Goal: Transaction & Acquisition: Book appointment/travel/reservation

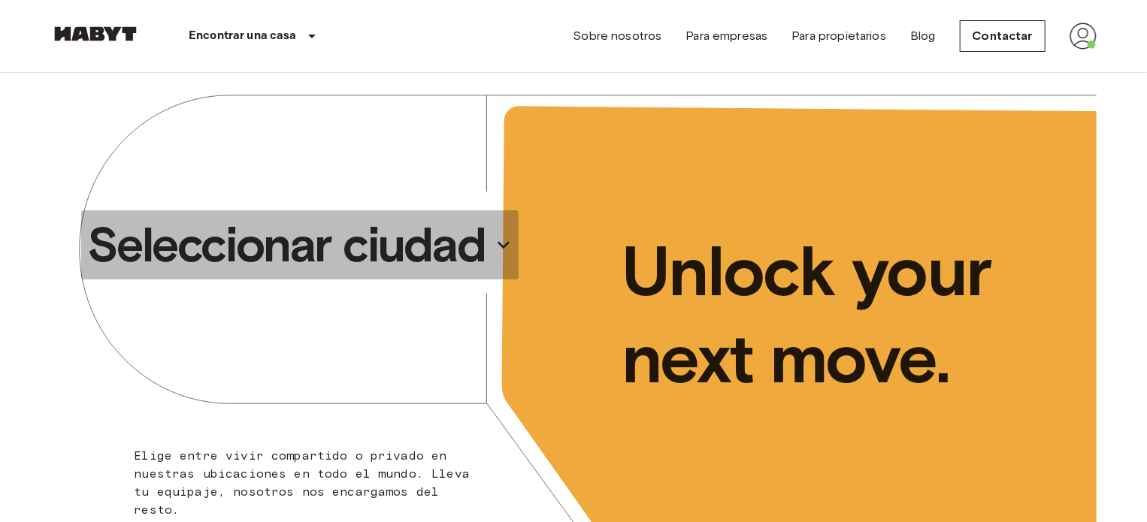
click at [446, 245] on p "Seleccionar ciudad" at bounding box center [286, 245] width 398 height 60
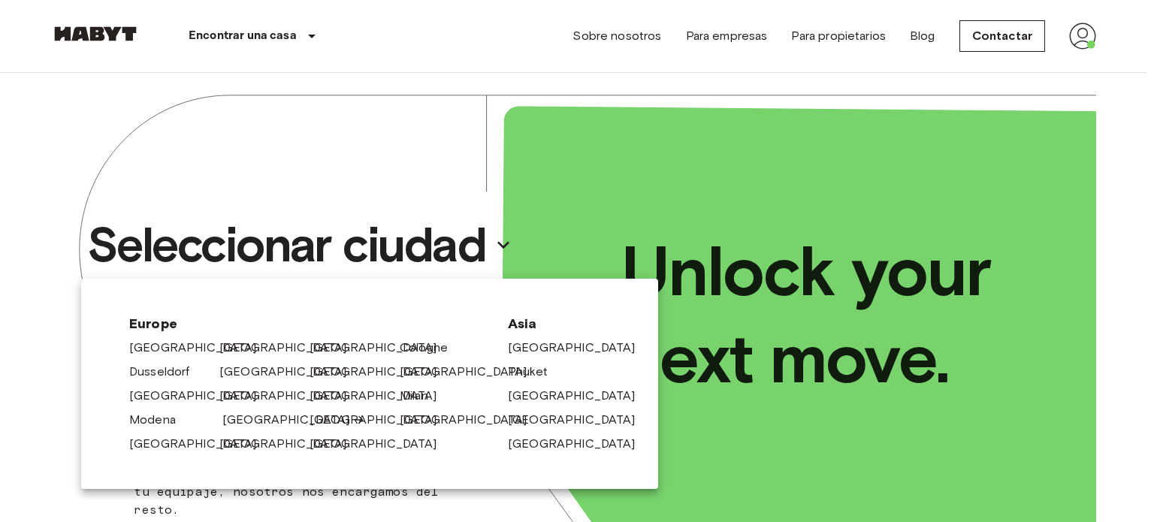
click at [240, 418] on link "[GEOGRAPHIC_DATA]" at bounding box center [293, 420] width 143 height 18
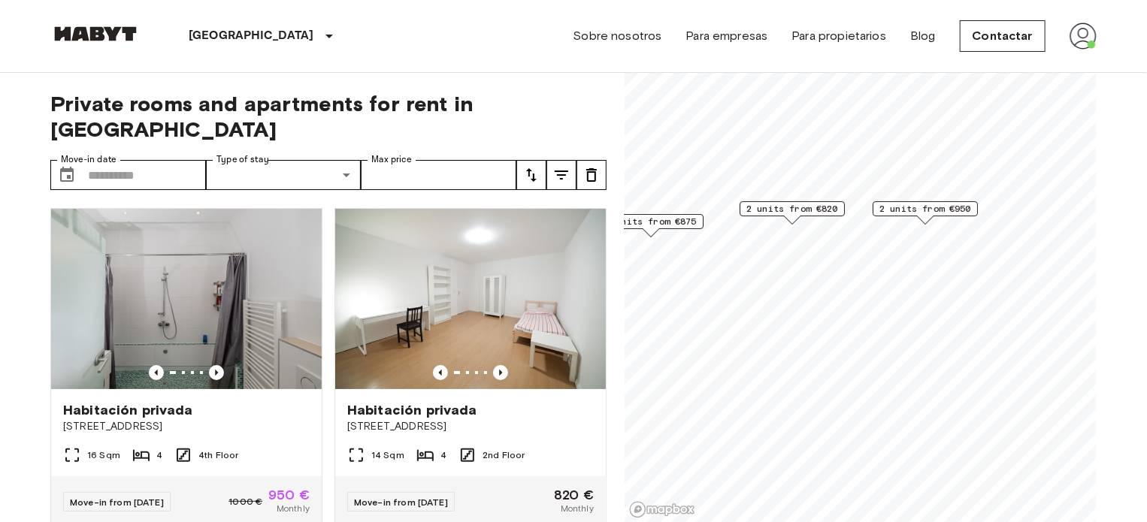
click at [802, 211] on span "2 units from €820" at bounding box center [792, 209] width 92 height 14
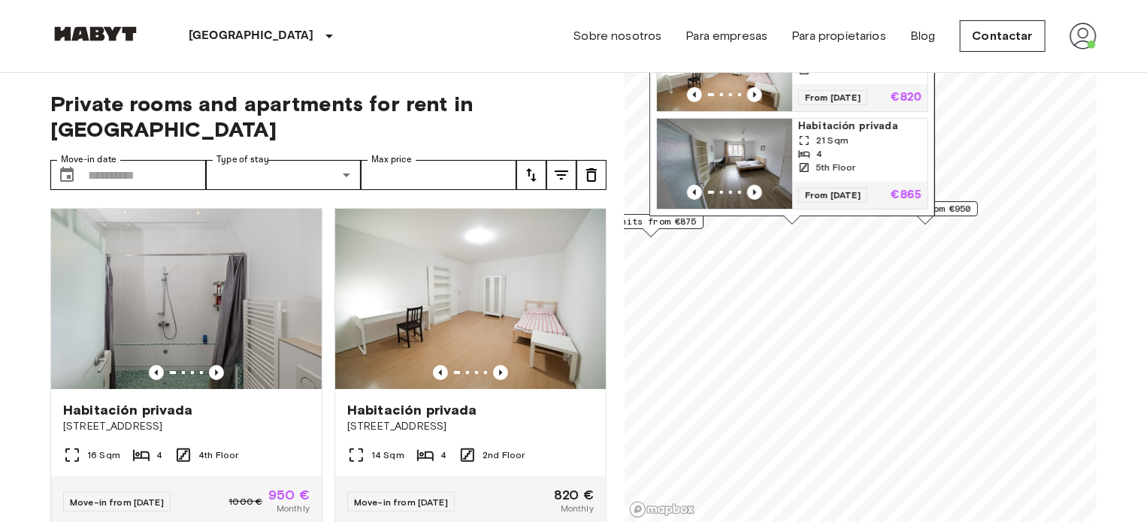
click at [777, 87] on div "Map marker" at bounding box center [724, 94] width 135 height 15
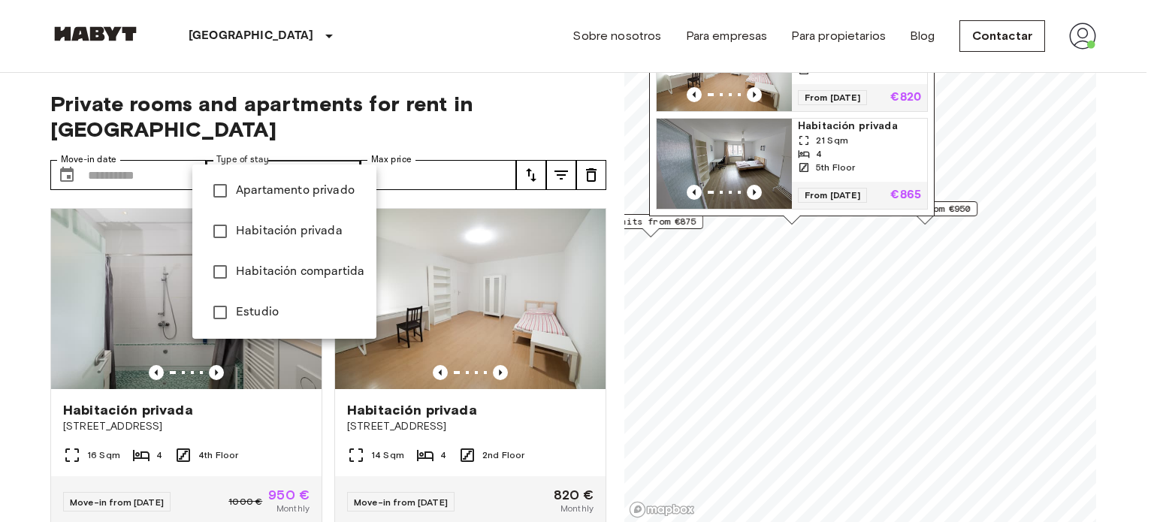
click at [316, 145] on div at bounding box center [577, 261] width 1154 height 522
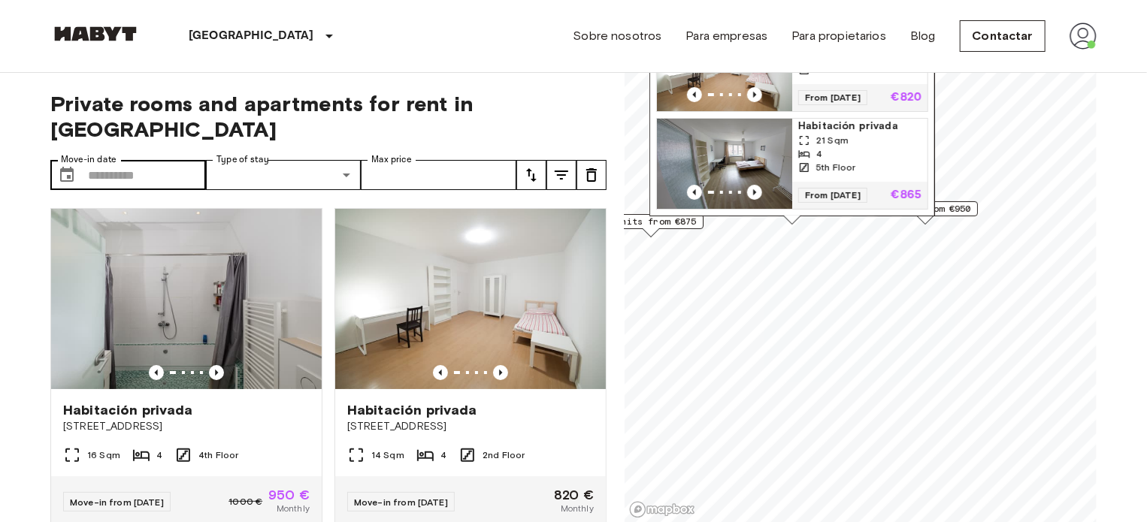
click at [84, 160] on div "​ Move-in date" at bounding box center [128, 175] width 156 height 30
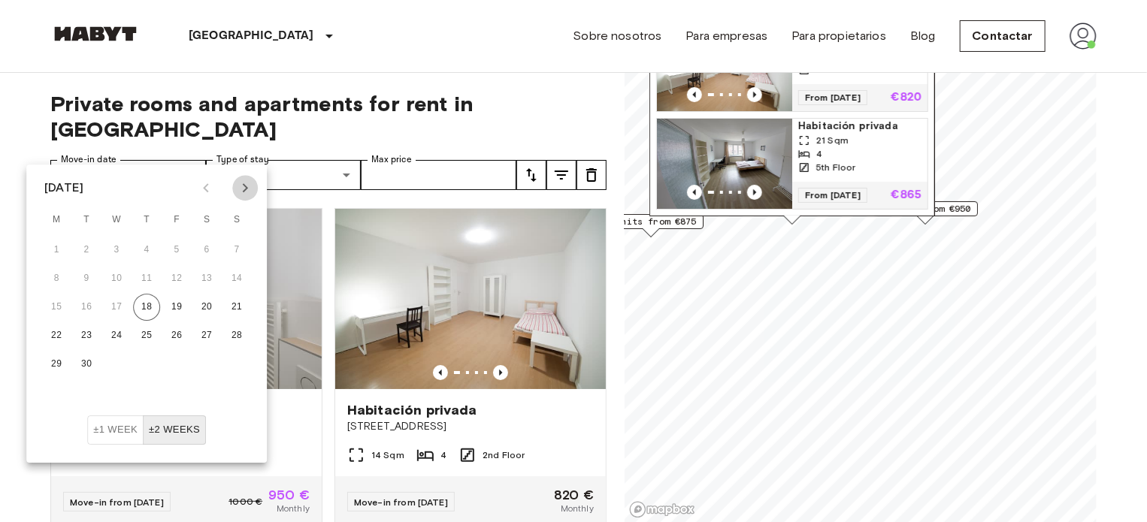
click at [254, 185] on button "Next month" at bounding box center [245, 188] width 26 height 26
click at [253, 186] on icon "Next month" at bounding box center [245, 188] width 18 height 18
click at [246, 192] on icon "Next month" at bounding box center [245, 188] width 18 height 18
click at [143, 299] on button "15" at bounding box center [146, 307] width 27 height 27
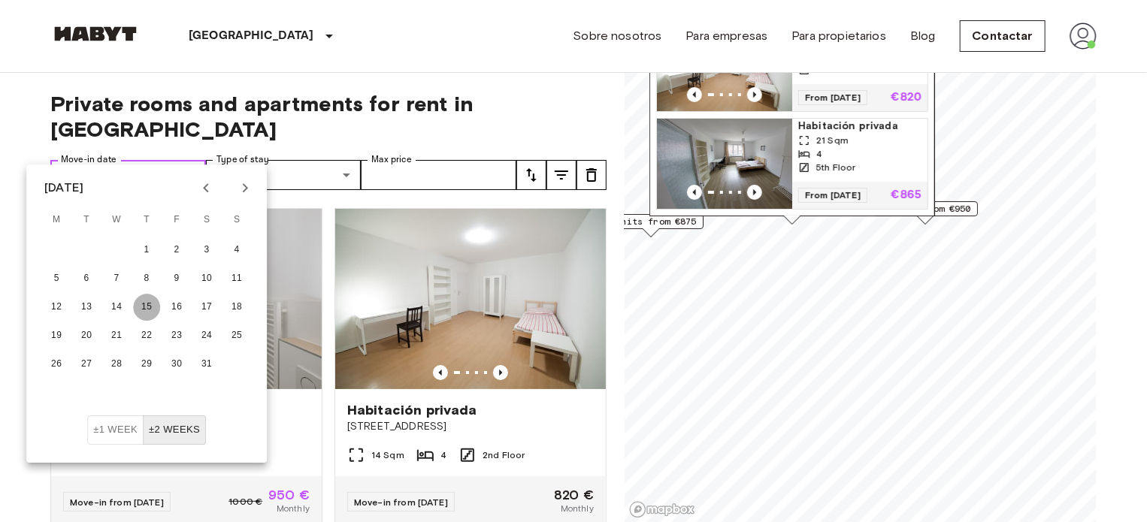
type input "**********"
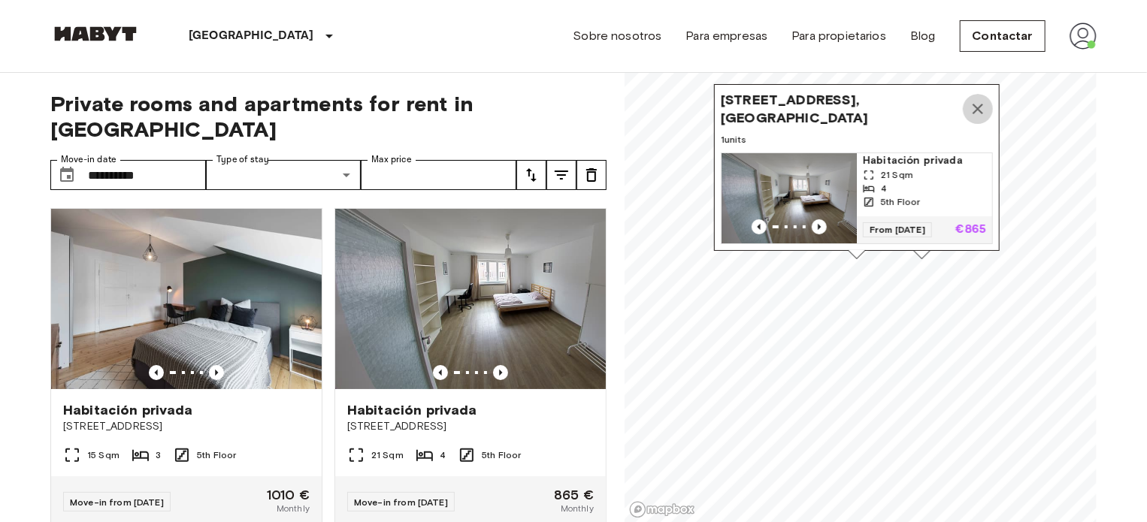
click at [979, 104] on icon "Map marker" at bounding box center [977, 109] width 11 height 11
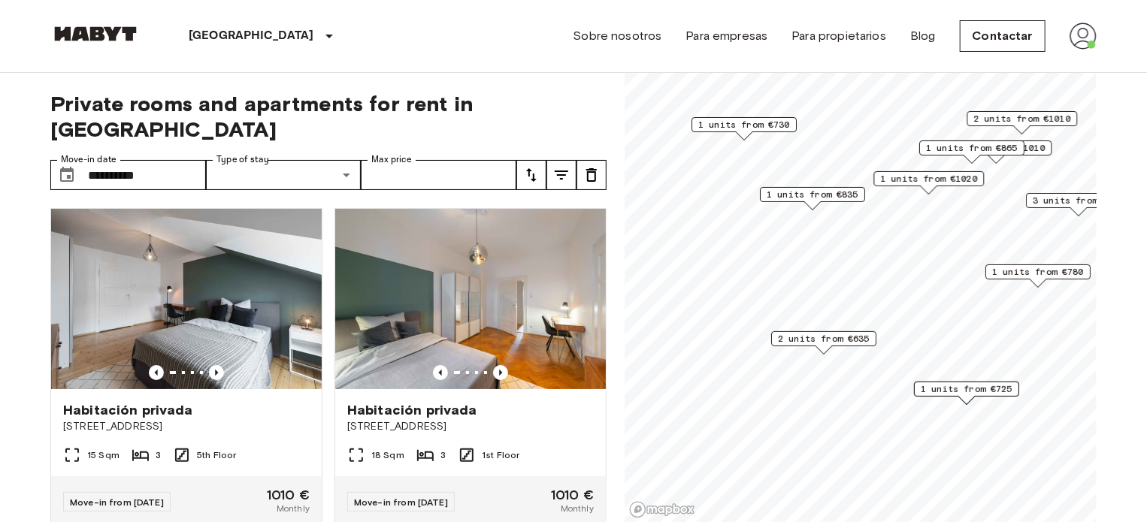
click at [842, 340] on span "2 units from €635" at bounding box center [824, 339] width 92 height 14
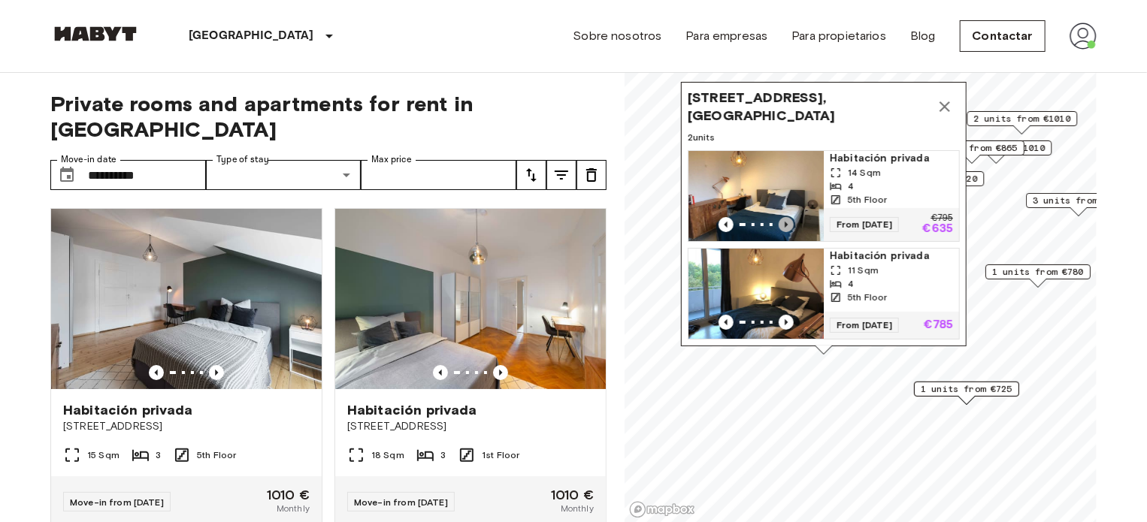
click at [788, 217] on icon "Previous image" at bounding box center [785, 224] width 15 height 15
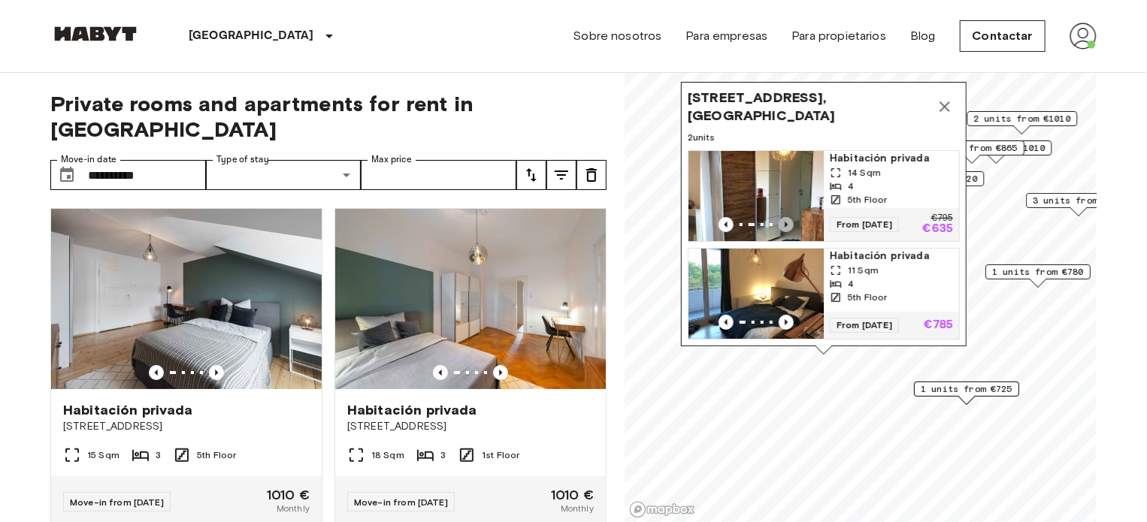
click at [788, 217] on icon "Previous image" at bounding box center [785, 224] width 15 height 15
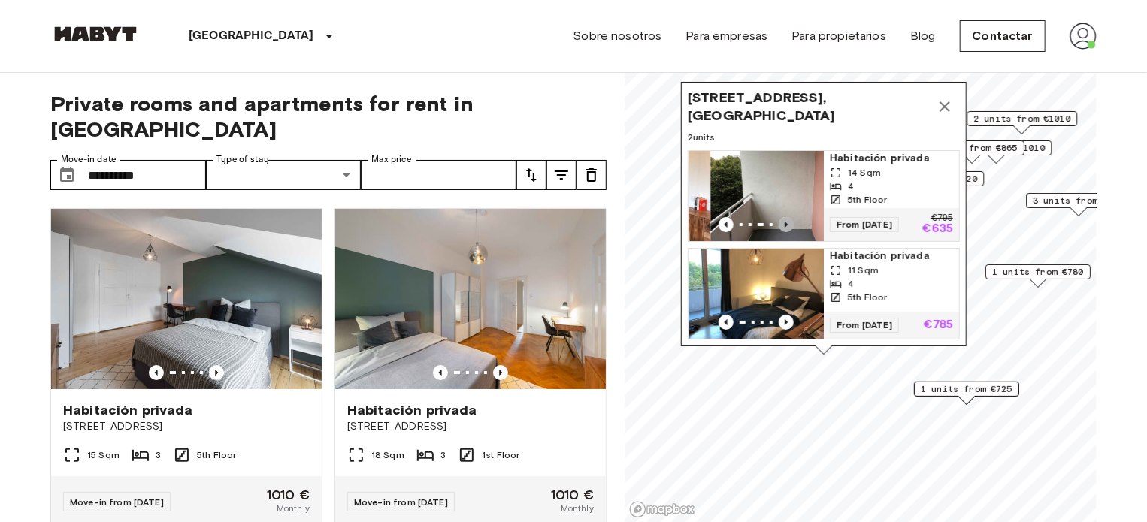
click at [788, 217] on icon "Previous image" at bounding box center [785, 224] width 15 height 15
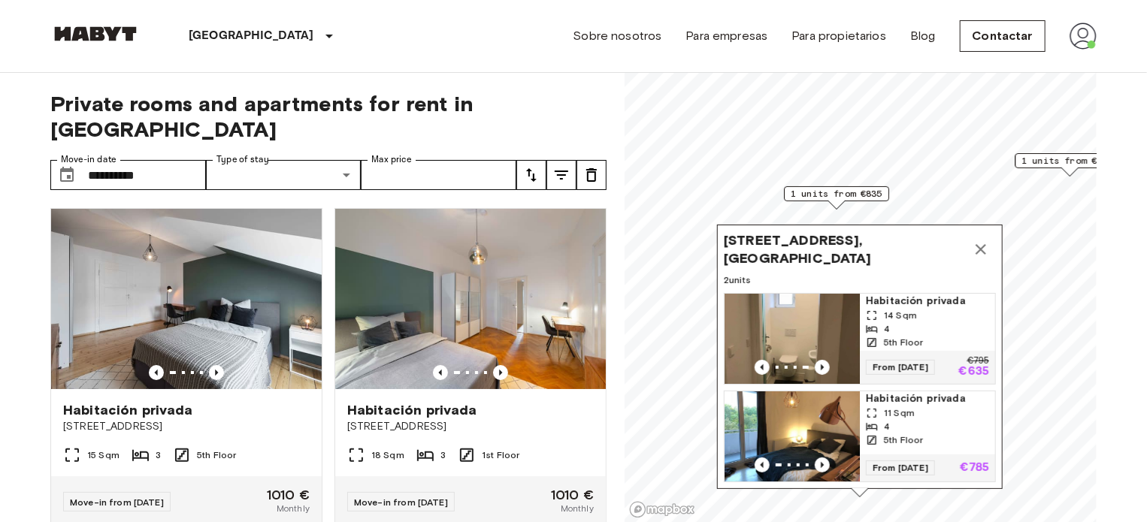
click at [917, 294] on span "Habitación privada" at bounding box center [927, 301] width 123 height 15
click at [985, 243] on icon "Map marker" at bounding box center [981, 249] width 18 height 18
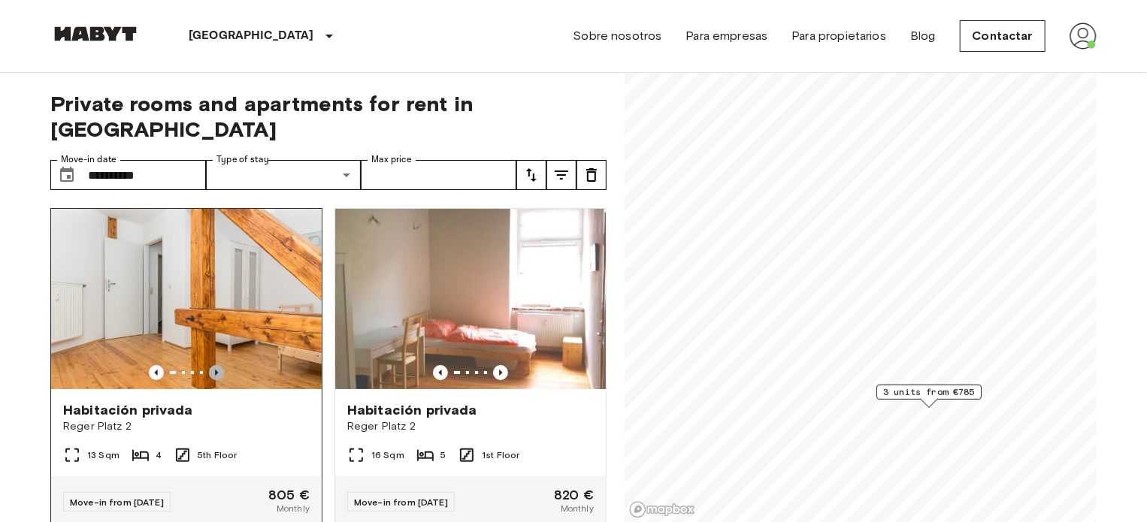
click at [213, 365] on icon "Previous image" at bounding box center [216, 372] width 15 height 15
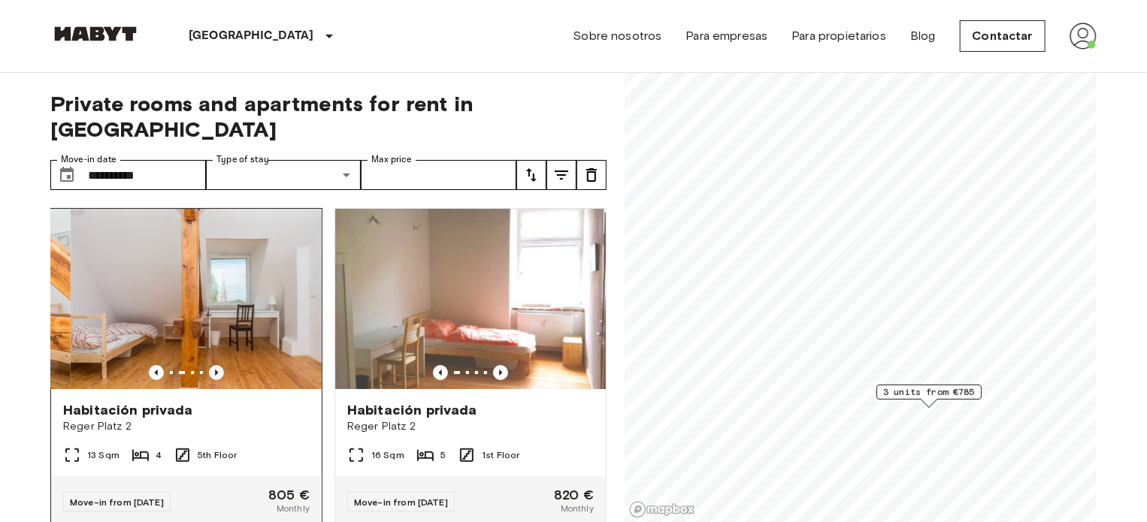
click at [213, 365] on icon "Previous image" at bounding box center [216, 372] width 15 height 15
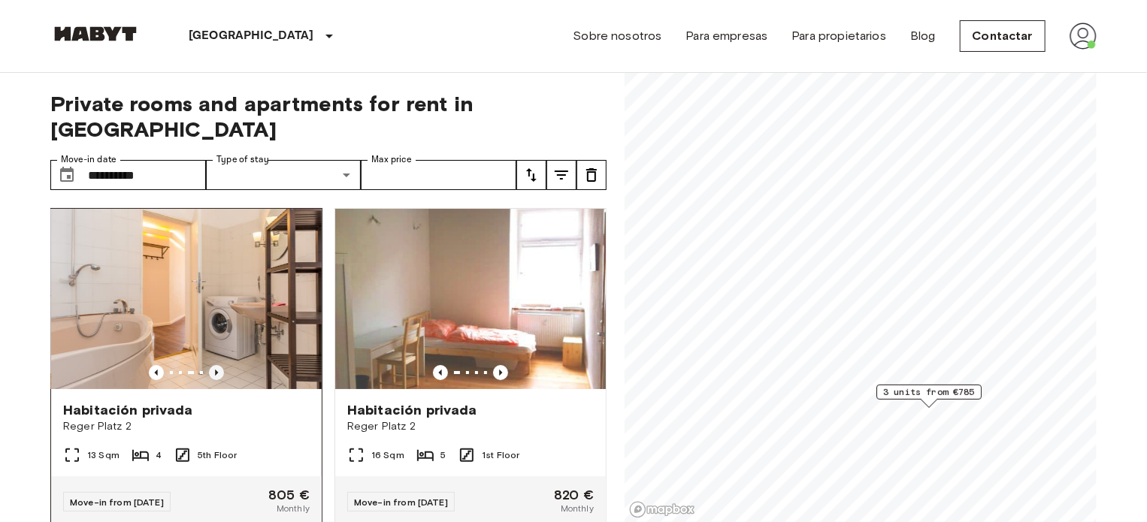
click at [213, 365] on icon "Previous image" at bounding box center [216, 372] width 15 height 15
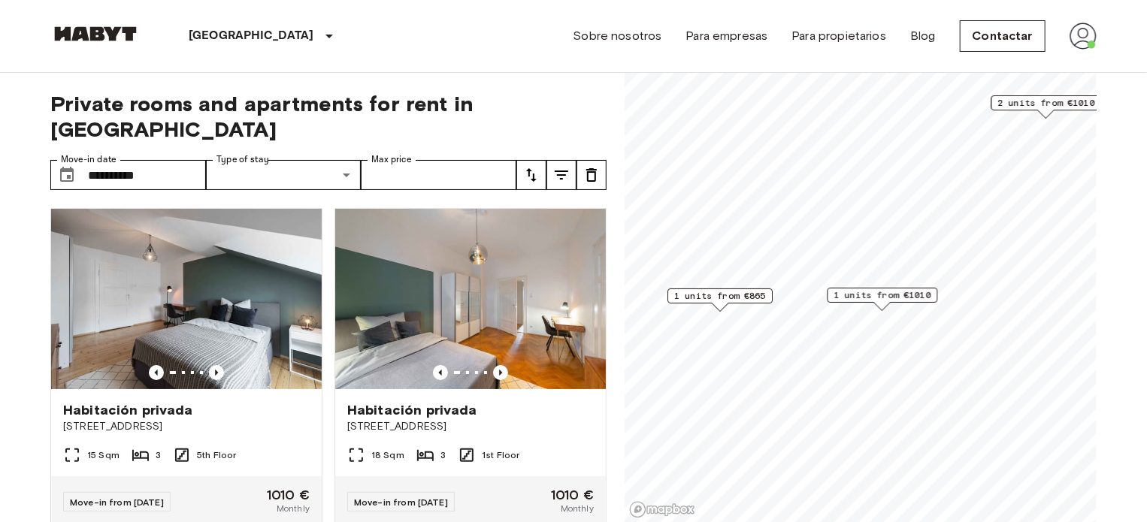
click at [723, 297] on span "1 units from €865" at bounding box center [720, 296] width 92 height 14
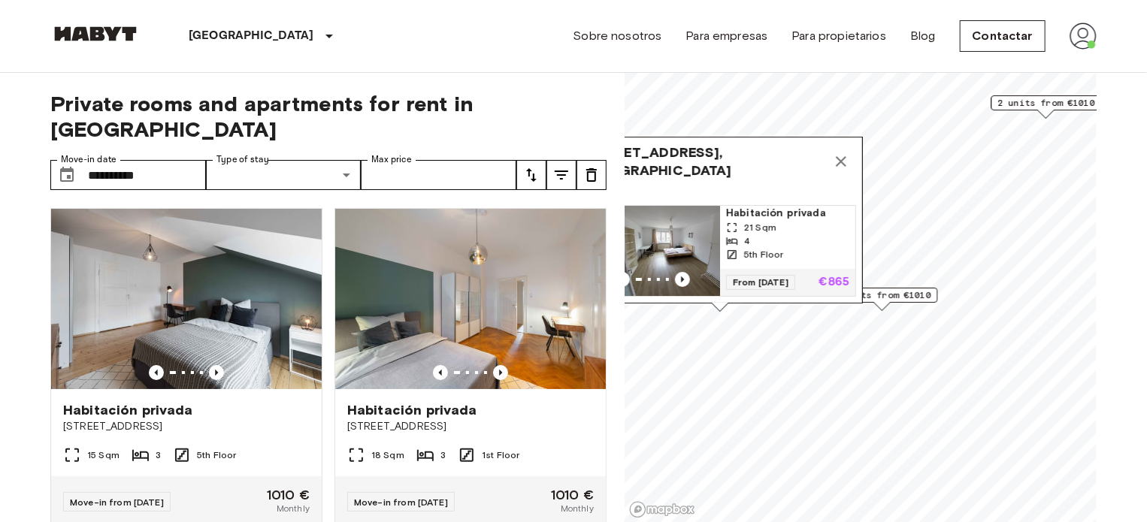
click at [702, 213] on img "Map marker" at bounding box center [652, 251] width 135 height 90
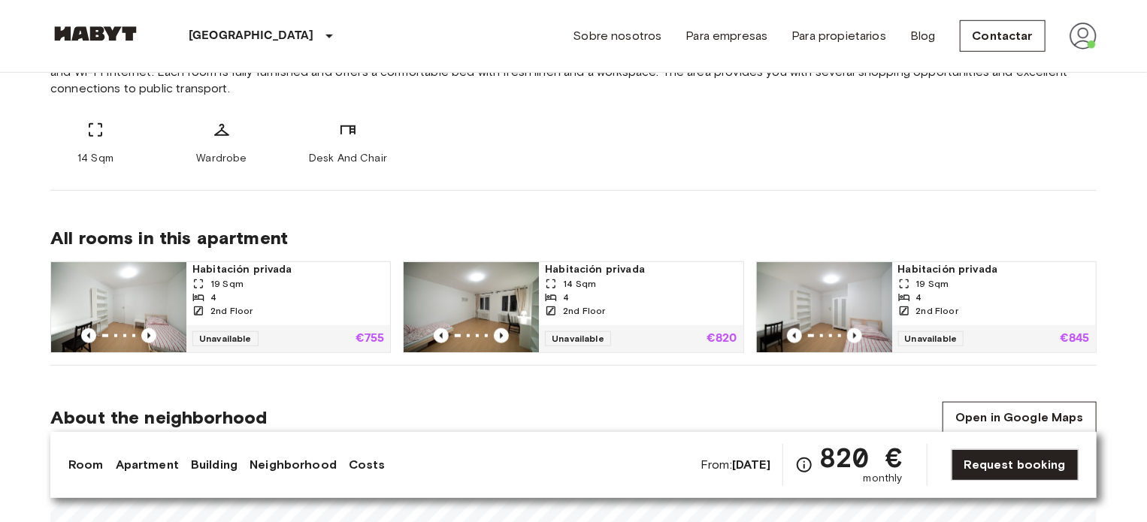
scroll to position [625, 0]
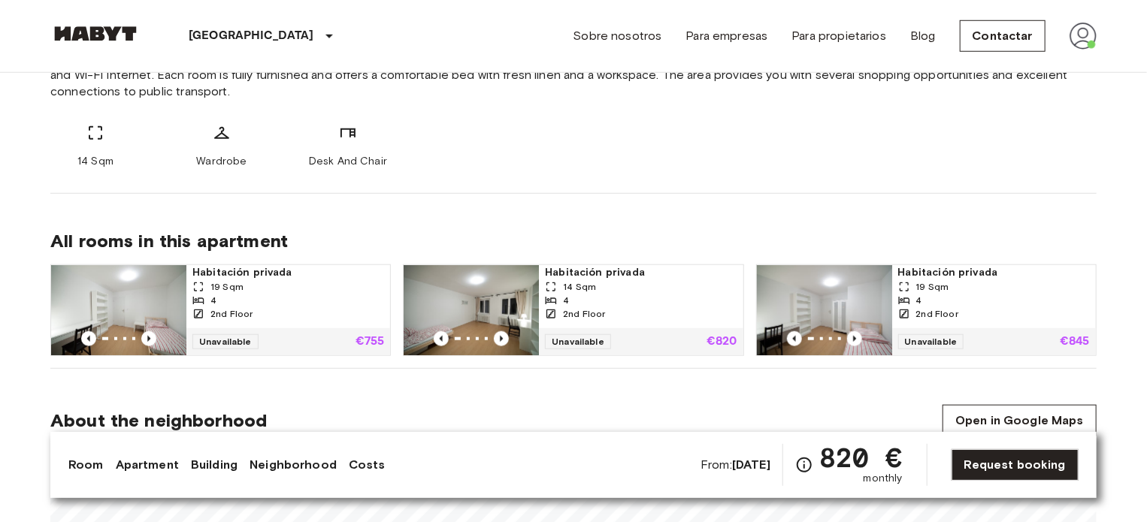
click at [1088, 41] on img at bounding box center [1082, 36] width 27 height 27
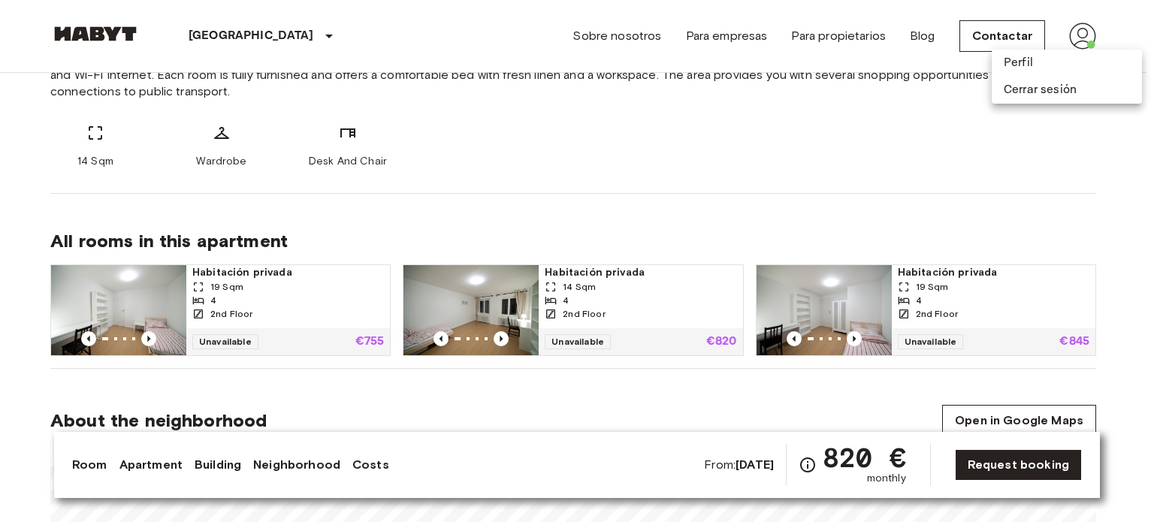
click at [904, 169] on div at bounding box center [577, 261] width 1154 height 522
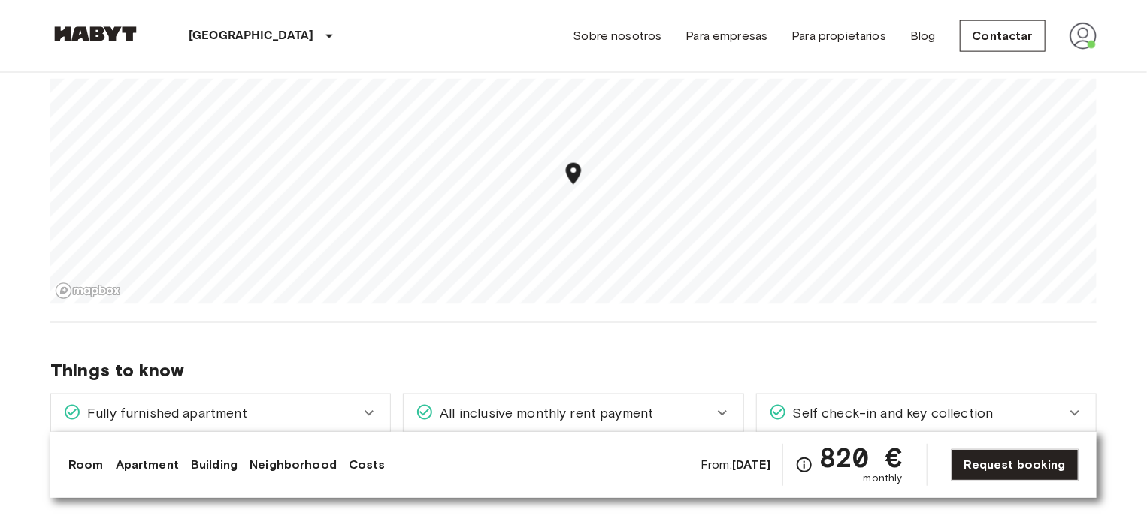
scroll to position [1013, 0]
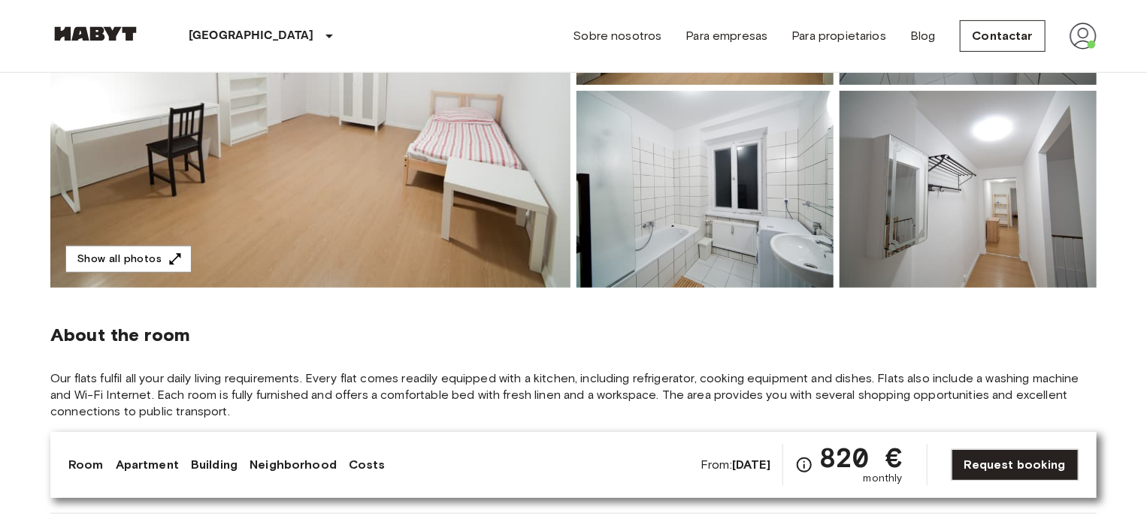
scroll to position [298, 0]
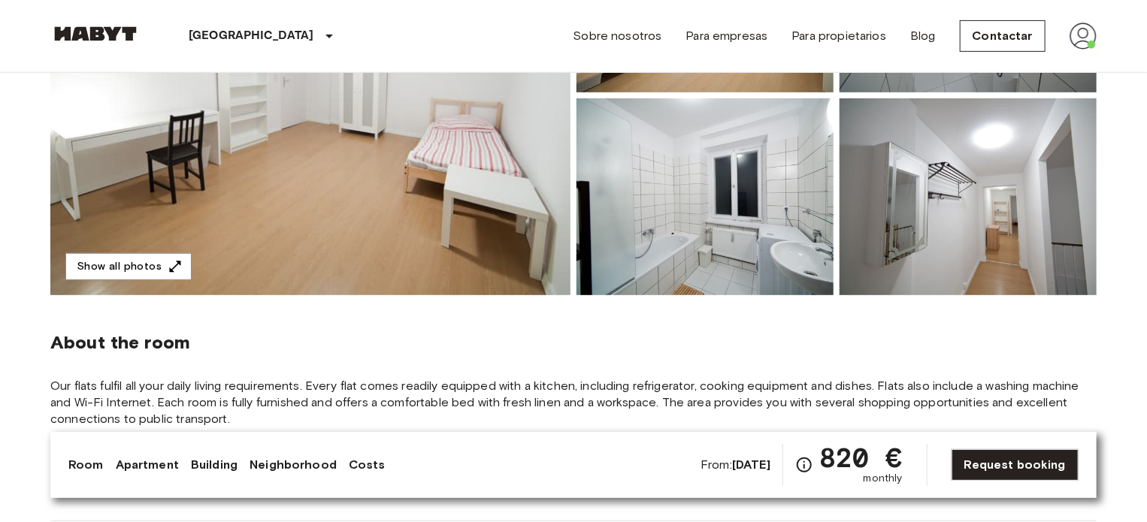
click at [465, 246] on img at bounding box center [310, 96] width 520 height 400
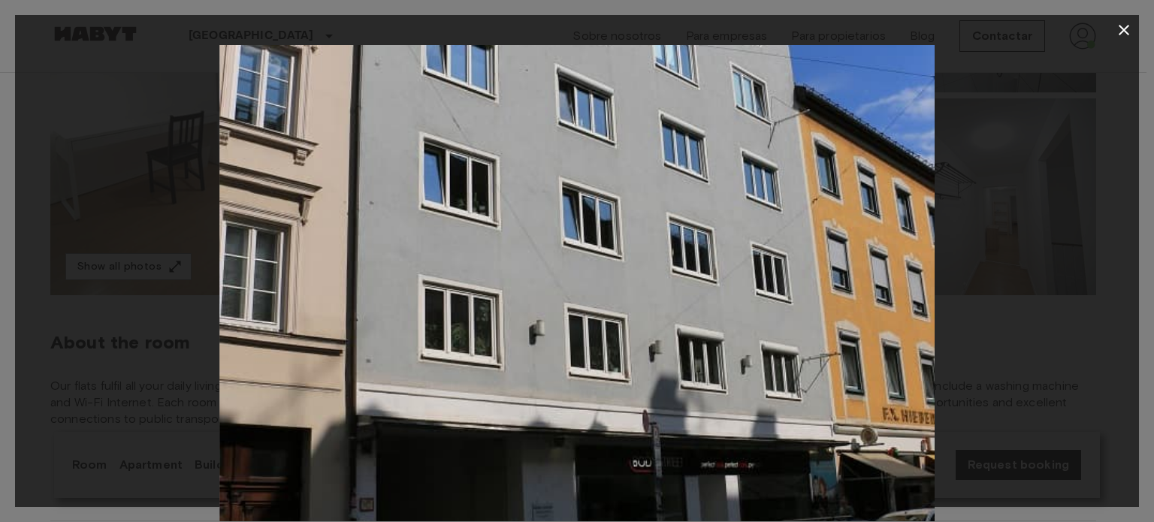
click at [1132, 29] on icon "button" at bounding box center [1124, 30] width 18 height 18
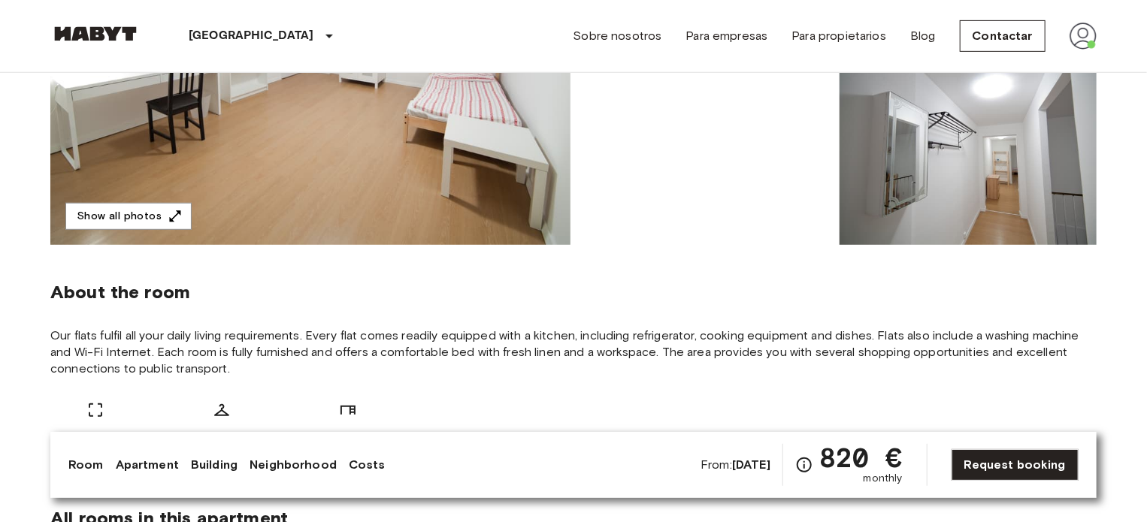
scroll to position [0, 0]
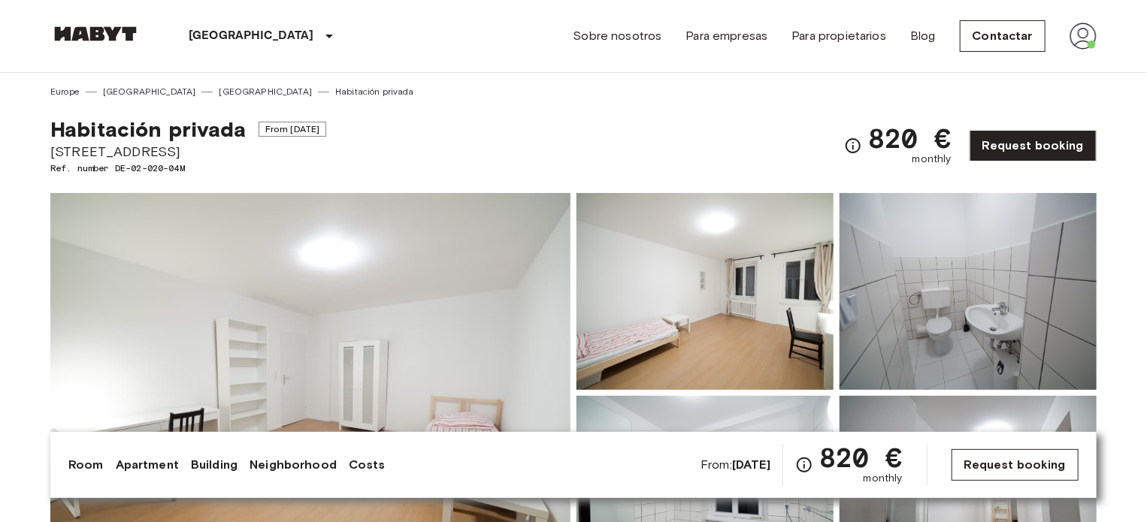
click at [1016, 460] on link "Request booking" at bounding box center [1014, 465] width 127 height 32
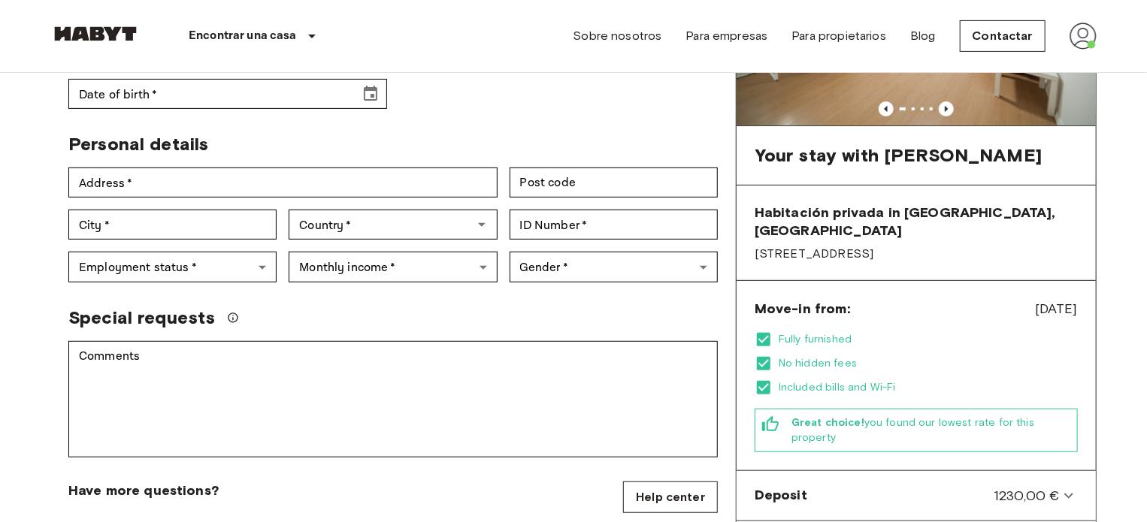
scroll to position [240, 0]
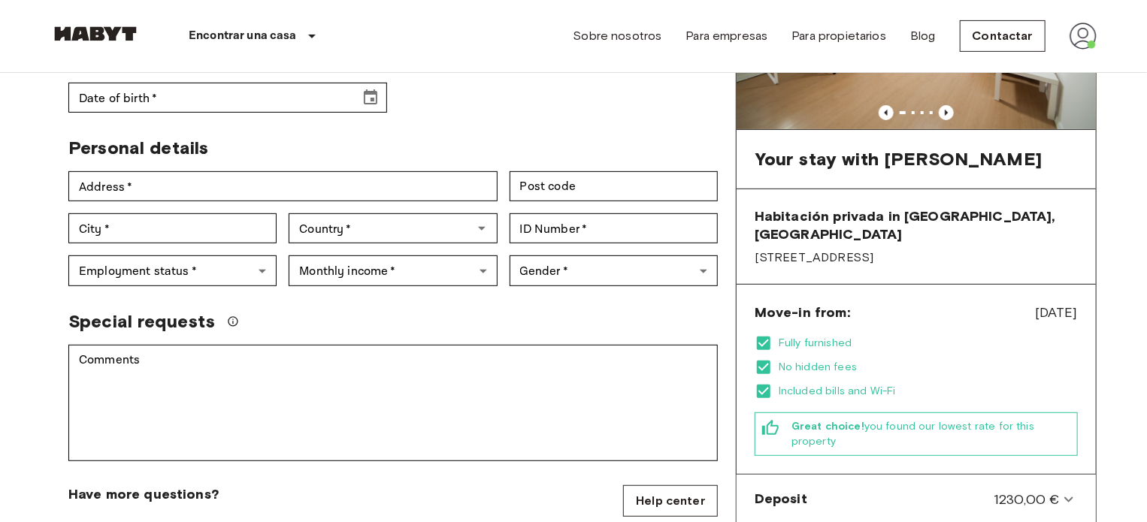
click at [827, 304] on span "Move-in from:" at bounding box center [801, 313] width 95 height 18
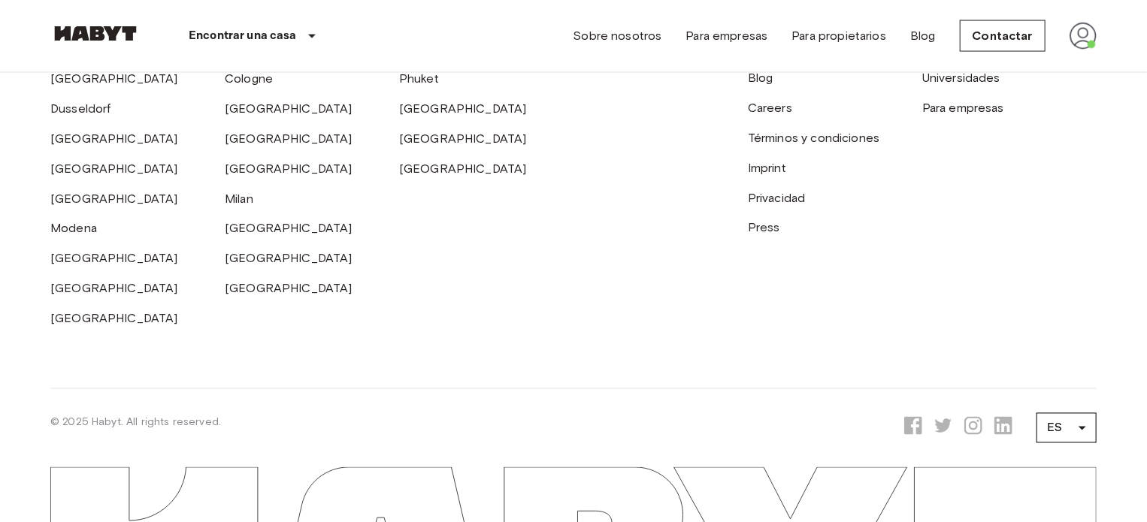
scroll to position [1255, 0]
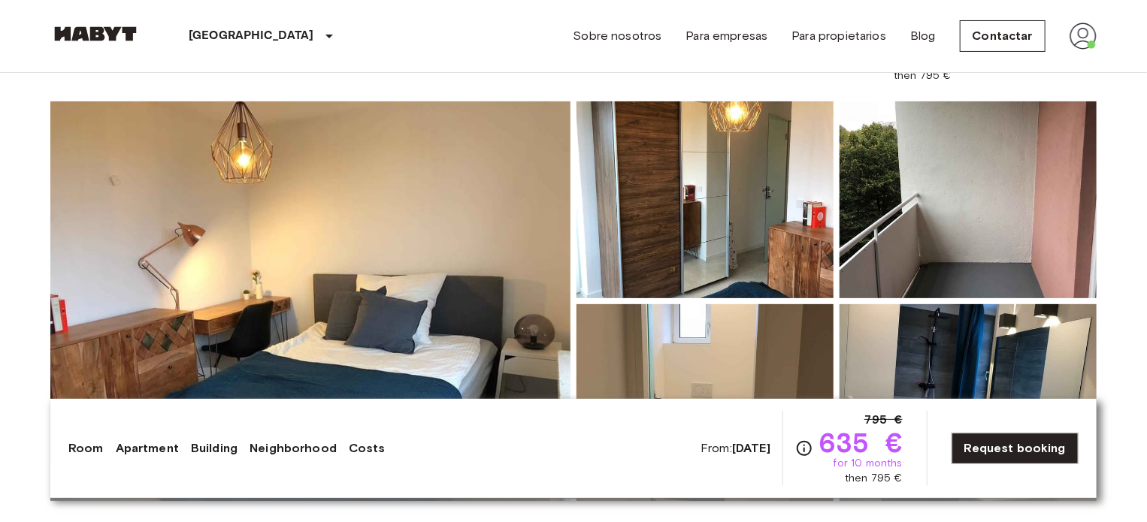
scroll to position [101, 0]
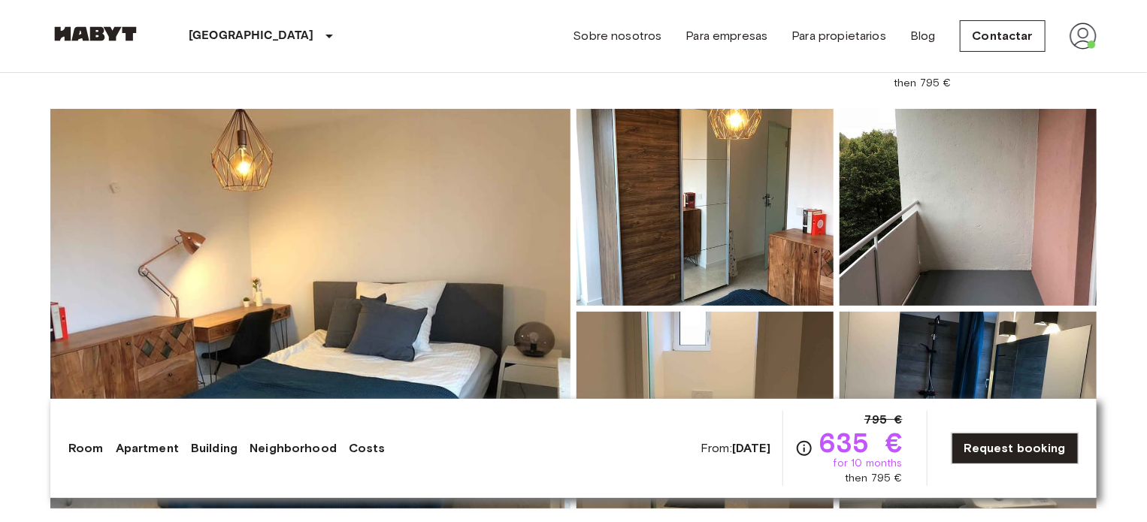
click at [436, 249] on img at bounding box center [310, 309] width 520 height 400
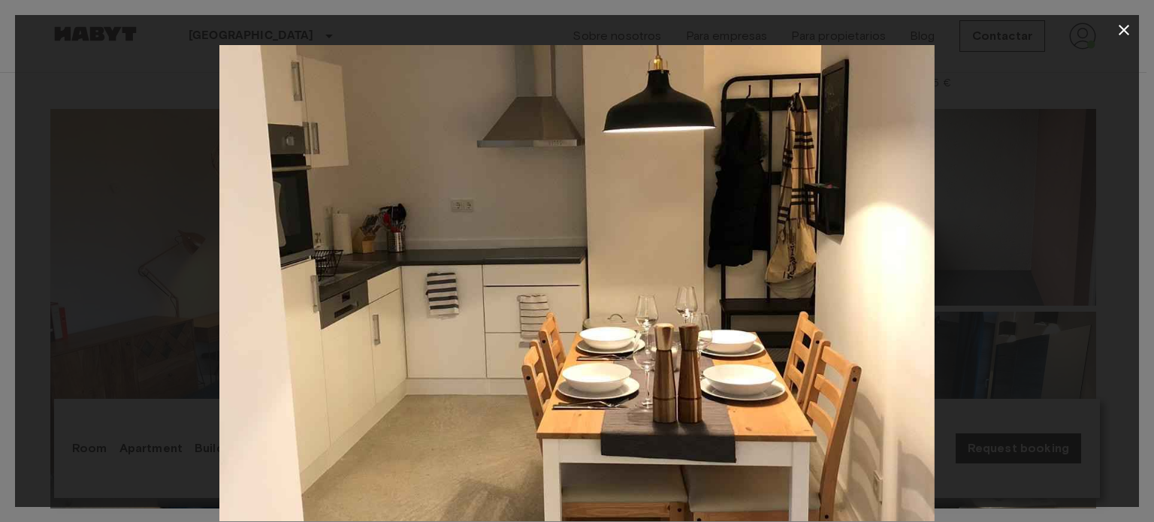
click at [1128, 31] on icon "button" at bounding box center [1124, 30] width 18 height 18
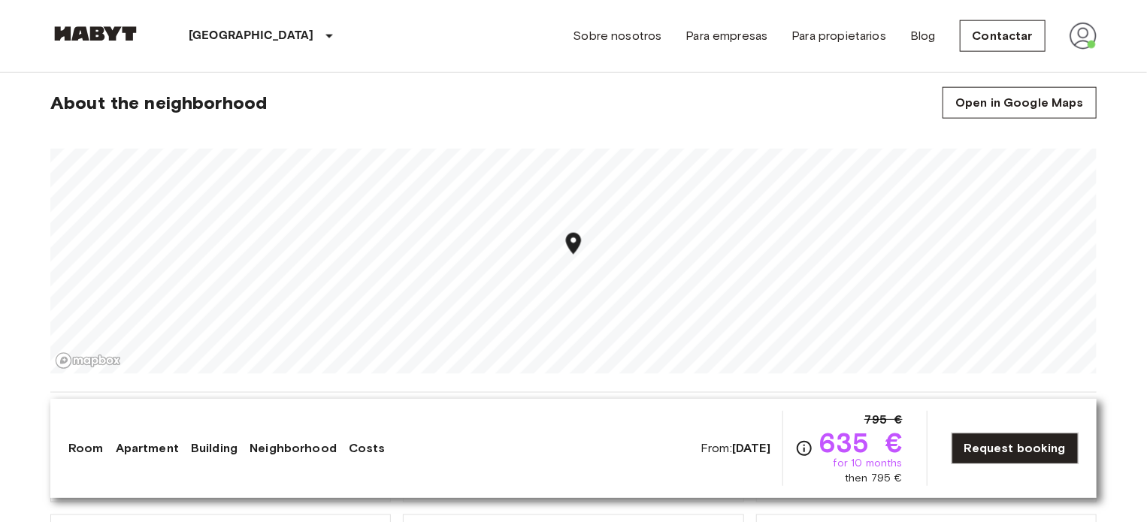
scroll to position [942, 0]
